Goal: Navigation & Orientation: Find specific page/section

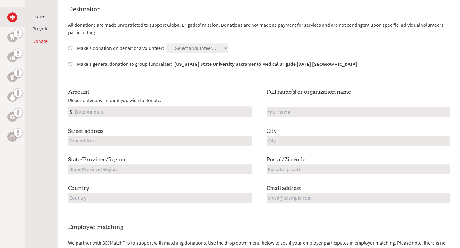
scroll to position [174, 0]
click at [37, 19] on link "Home" at bounding box center [38, 16] width 12 height 6
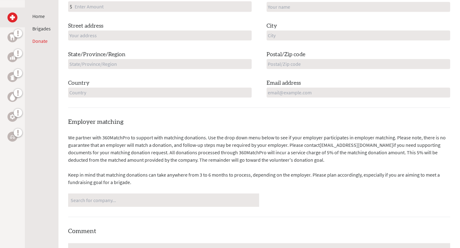
scroll to position [278, 0]
click at [34, 16] on link "Home" at bounding box center [38, 16] width 12 height 6
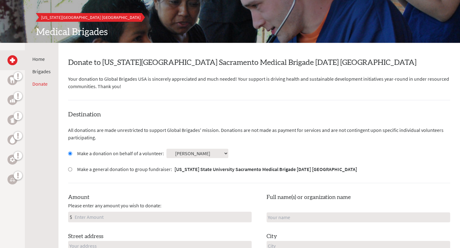
scroll to position [67, 0]
